Goal: Use online tool/utility: Use online tool/utility

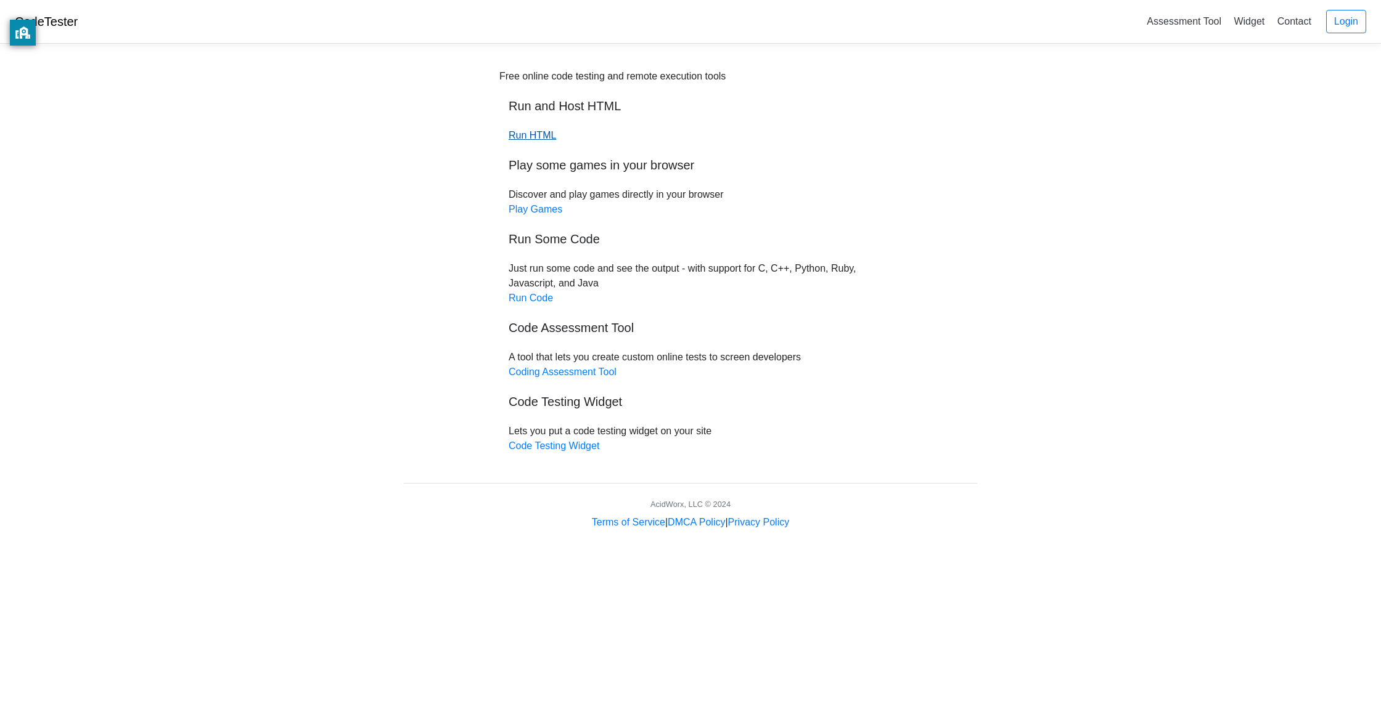
click at [537, 138] on link "Run HTML" at bounding box center [531, 135] width 47 height 10
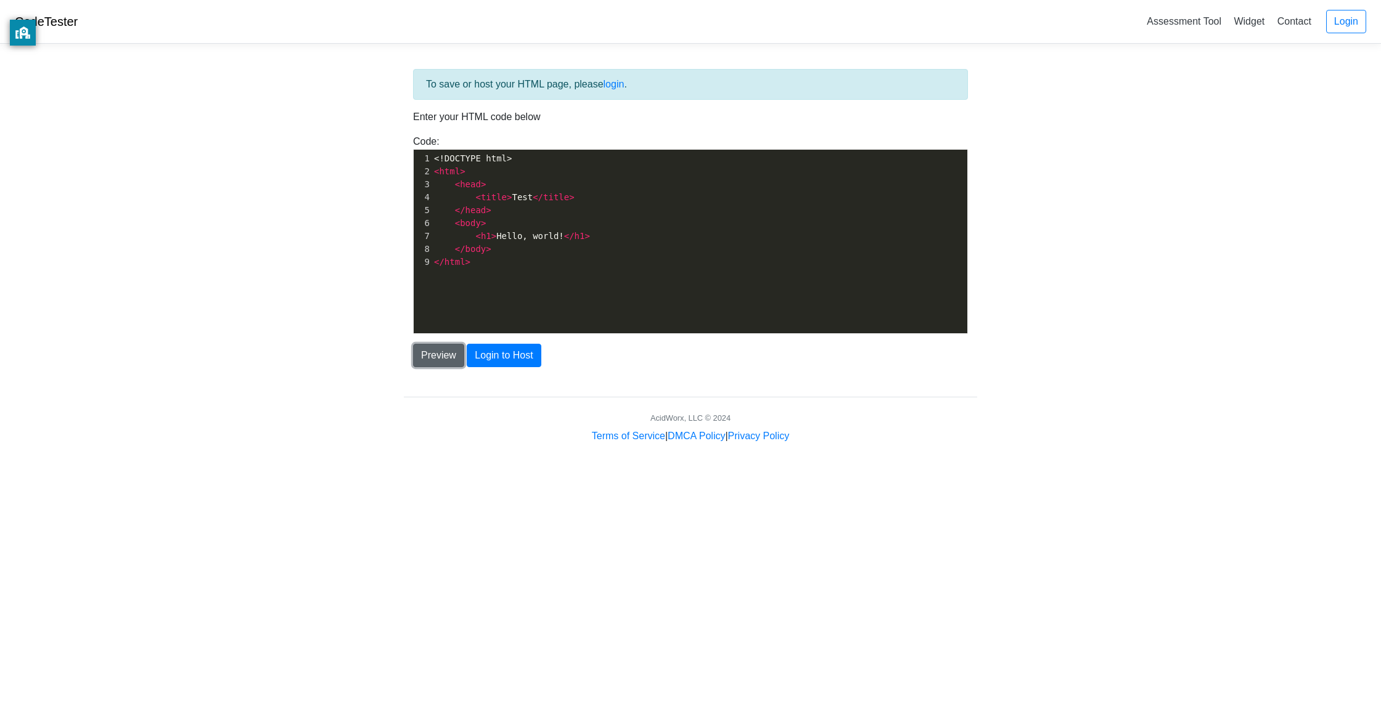
click at [447, 347] on button "Preview" at bounding box center [438, 355] width 51 height 23
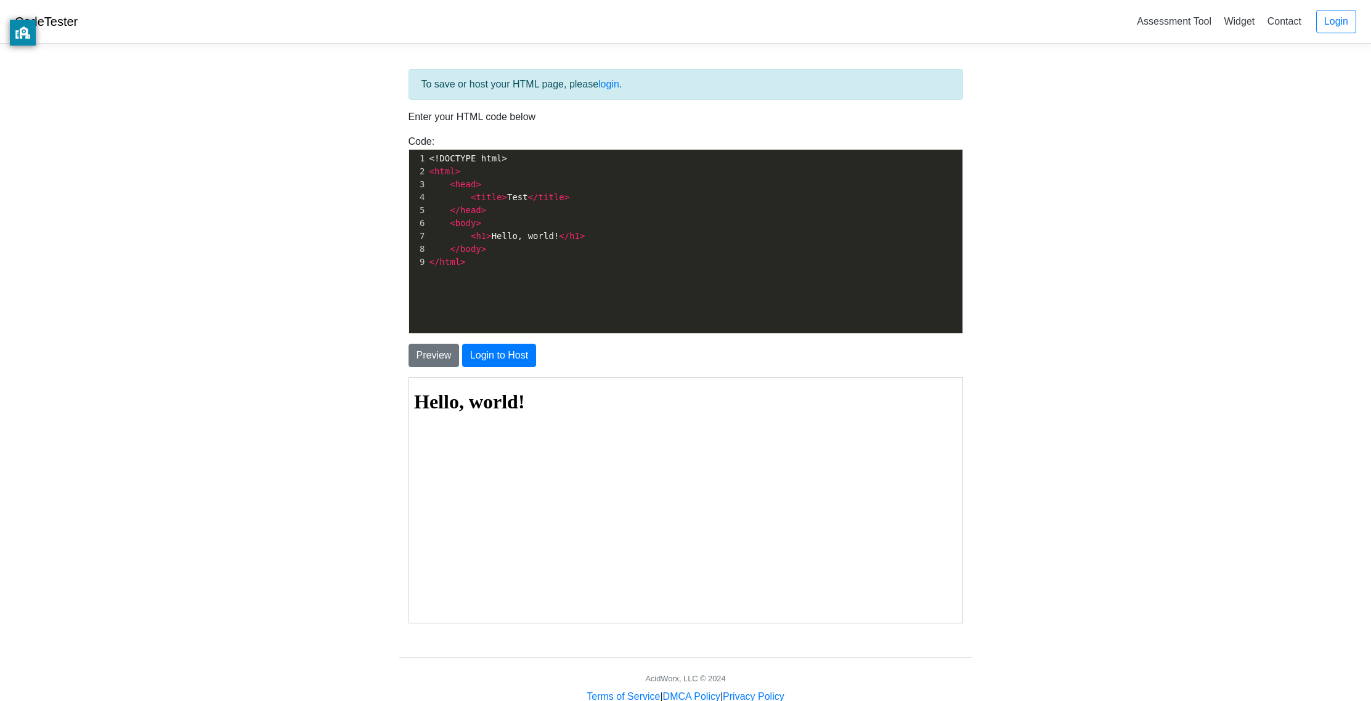
click at [478, 427] on html "Hello, world!" at bounding box center [684, 401] width 553 height 49
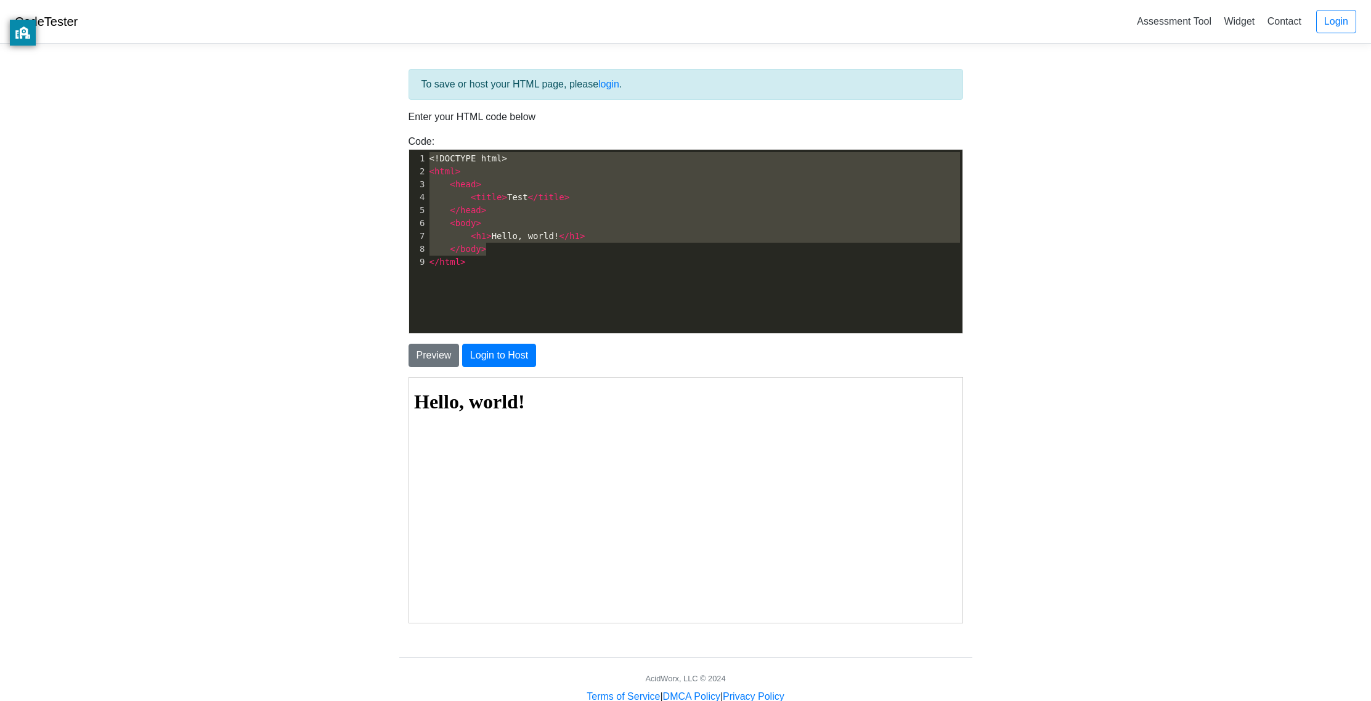
drag, startPoint x: 508, startPoint y: 243, endPoint x: 433, endPoint y: 145, distance: 124.0
click at [433, 144] on div "Code: <!DOCTYPE html> <html> <head> <title>Test</title> </head> <body> <h1>Hell…" at bounding box center [685, 234] width 573 height 200
type textarea "​<!DOCTYPE html> <html> <head> <title>Test</title> </head> <body> <h1>Hello, wo…"
drag, startPoint x: 510, startPoint y: 268, endPoint x: 400, endPoint y: 147, distance: 164.1
click at [400, 147] on div "Code: <!DOCTYPE html> <html> <head> <title>Test</title> </head> <body> <h1>Hell…" at bounding box center [685, 234] width 573 height 200
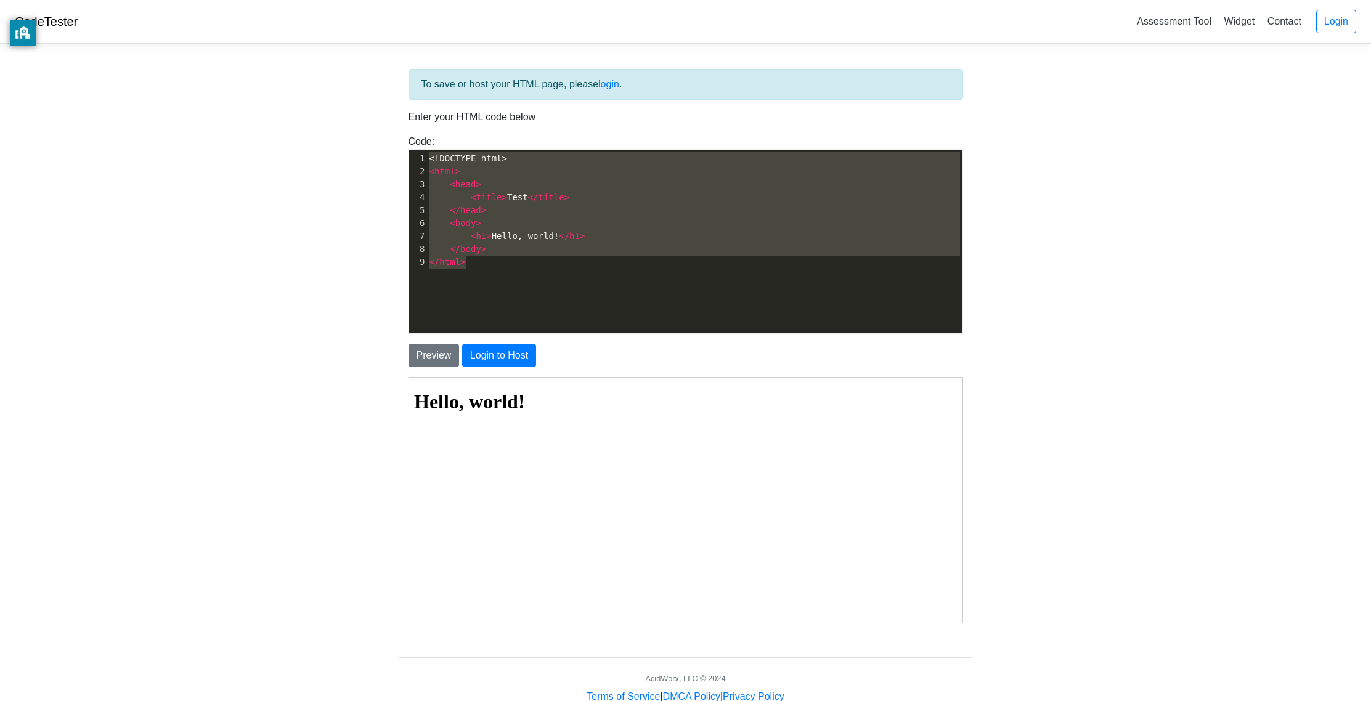
type textarea "​<!DOCTYPE html> <html> <head> <title>Test</title> </head> <body> <h1>Hello, wo…"
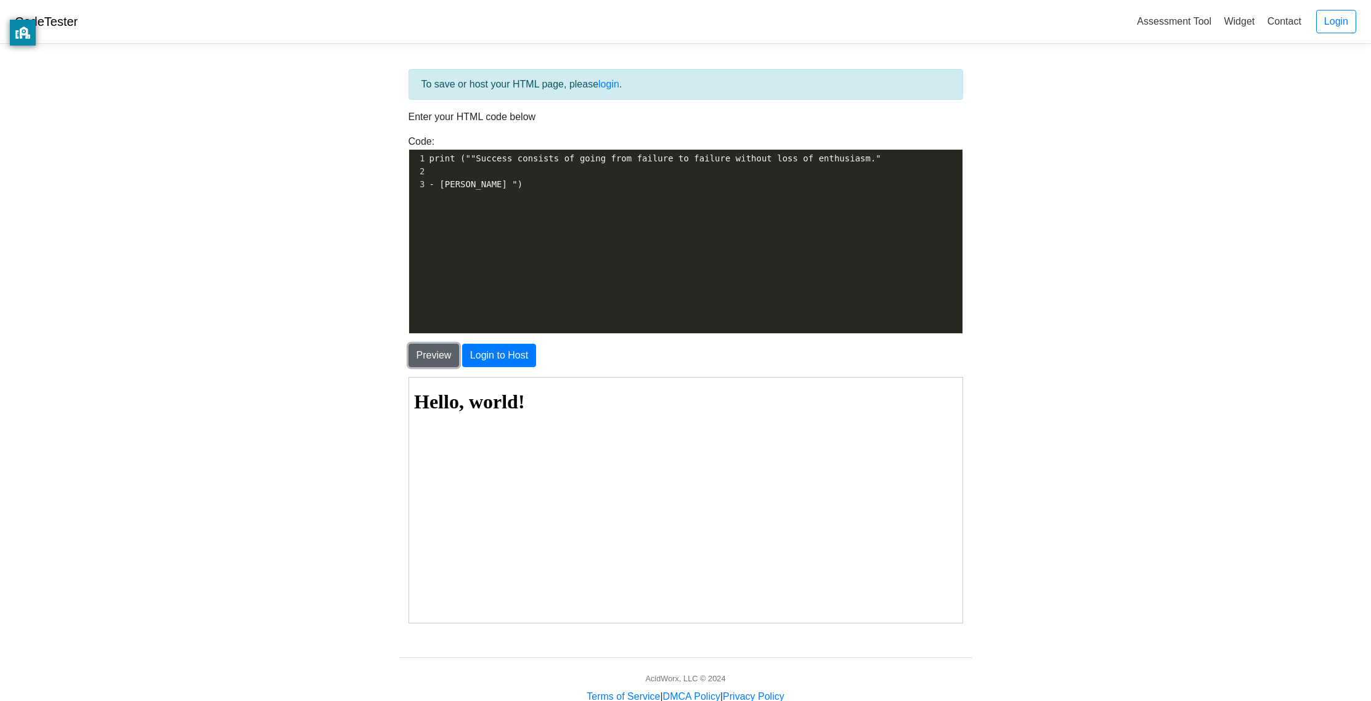
click at [451, 354] on button "Preview" at bounding box center [434, 355] width 51 height 23
click at [452, 357] on button "Preview" at bounding box center [434, 355] width 51 height 23
